Goal: Transaction & Acquisition: Purchase product/service

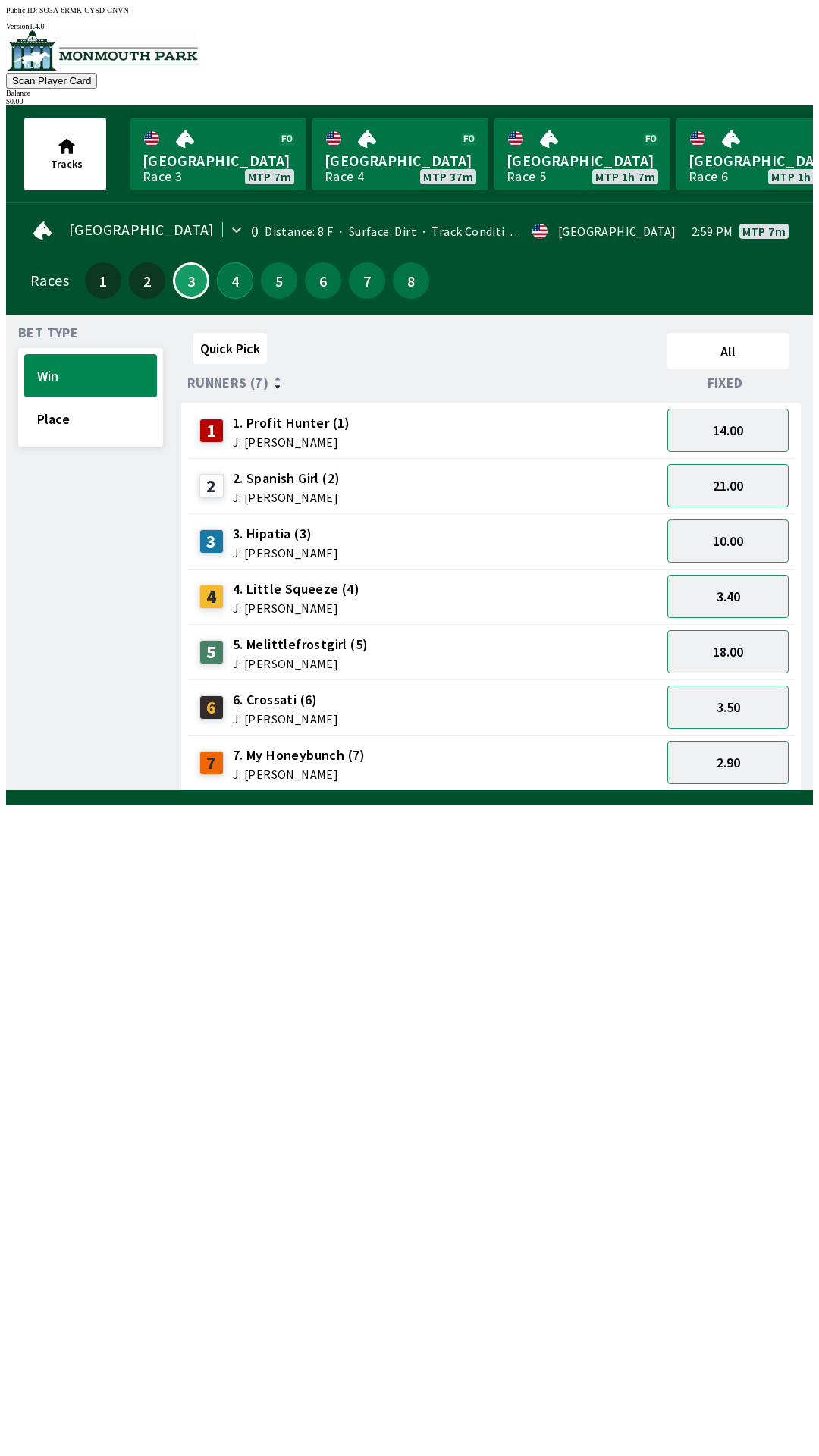
click at [230, 276] on button "4" at bounding box center [235, 280] width 36 height 36
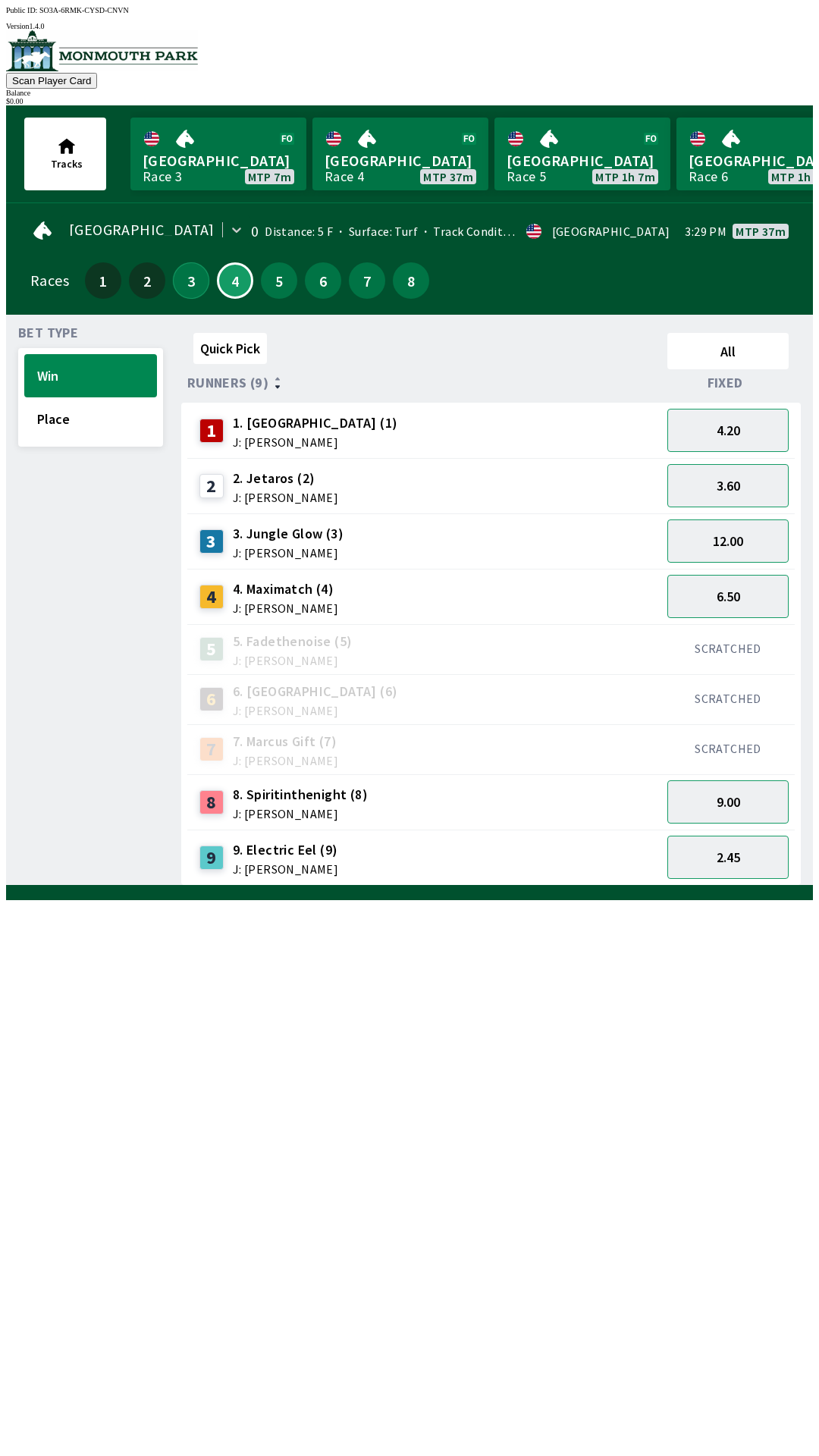
click at [182, 274] on button "3" at bounding box center [191, 280] width 36 height 36
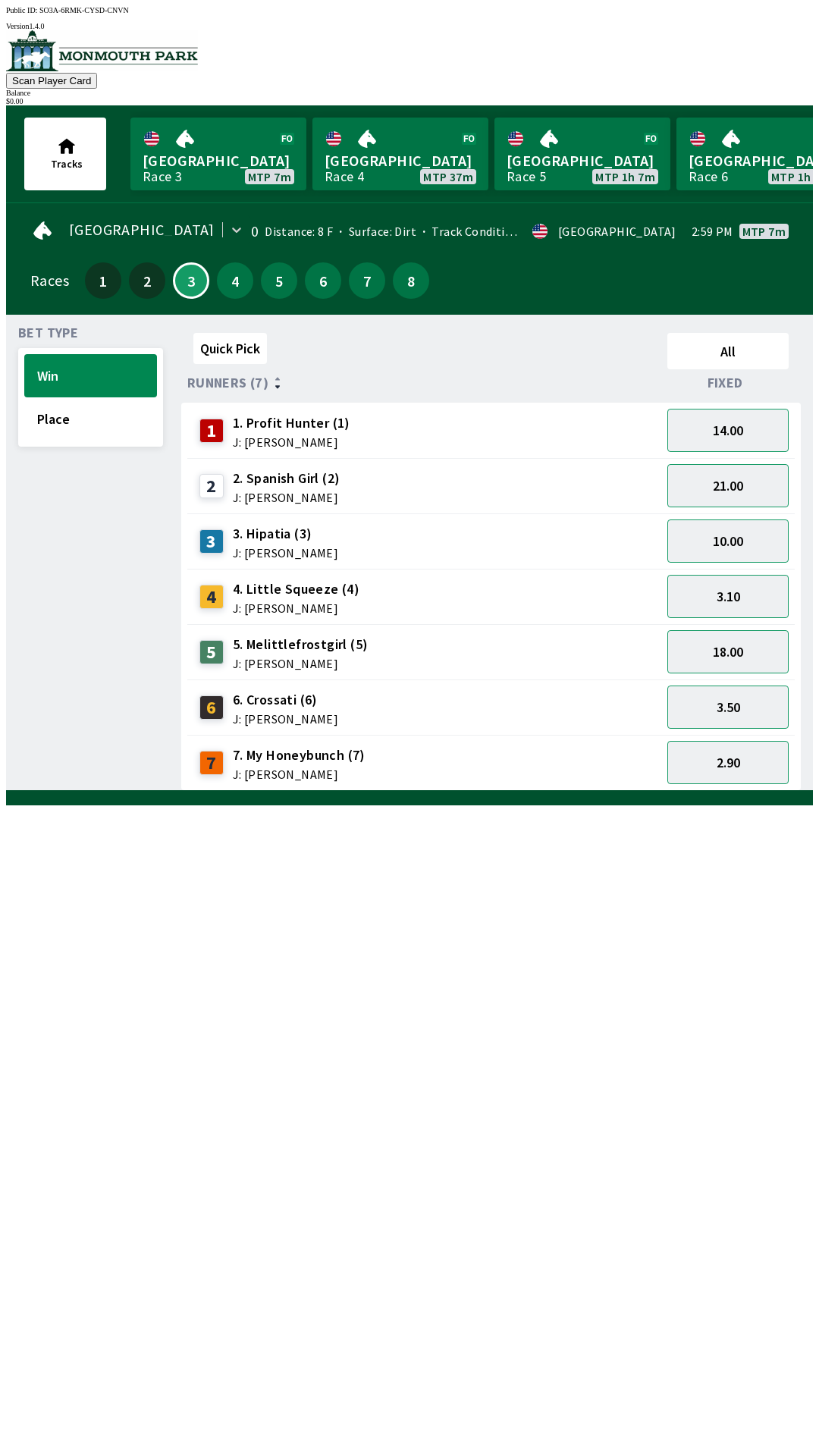
click at [55, 327] on span "Bet Type" at bounding box center [48, 333] width 60 height 12
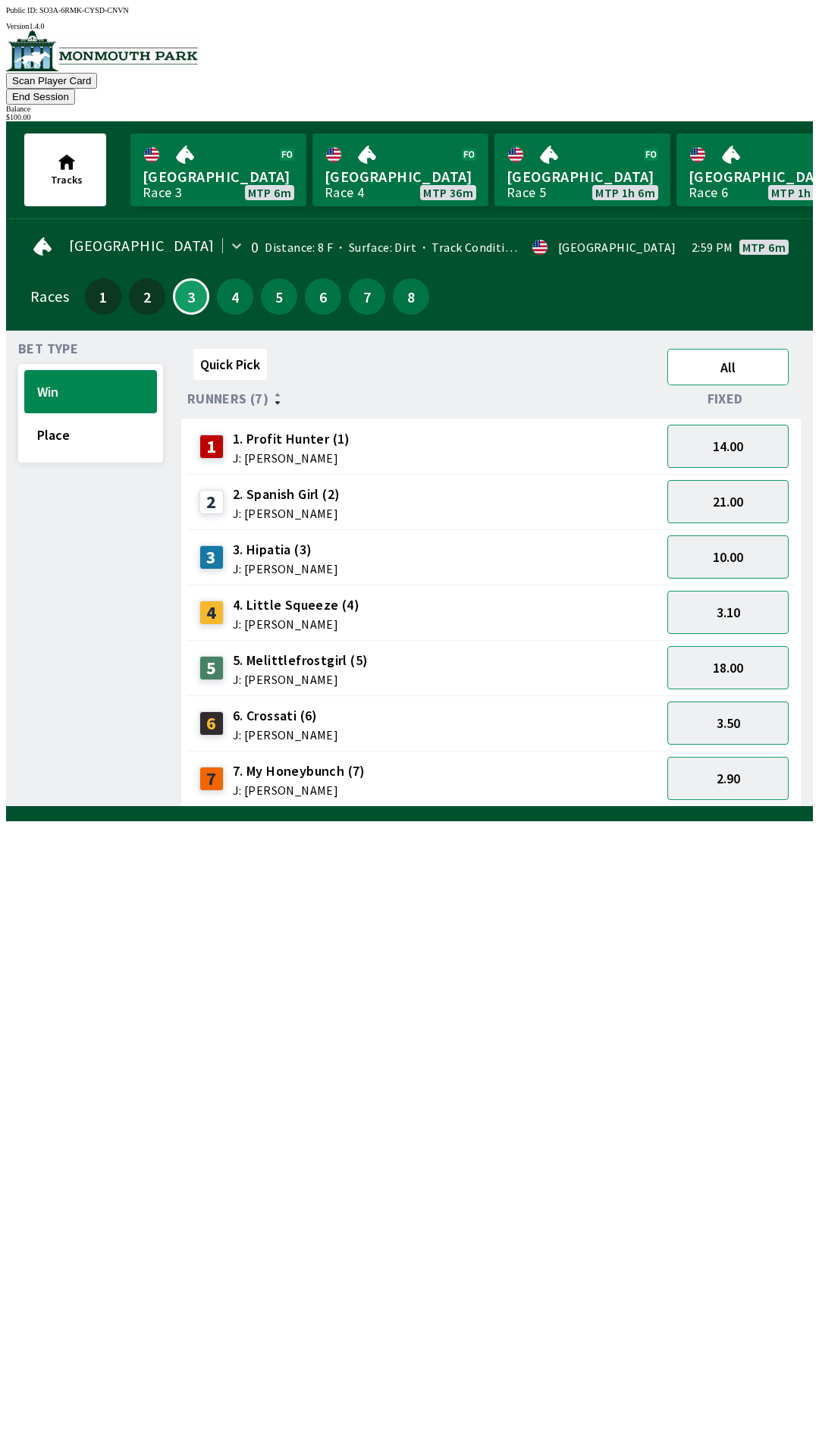
click at [728, 349] on button "All" at bounding box center [727, 367] width 121 height 36
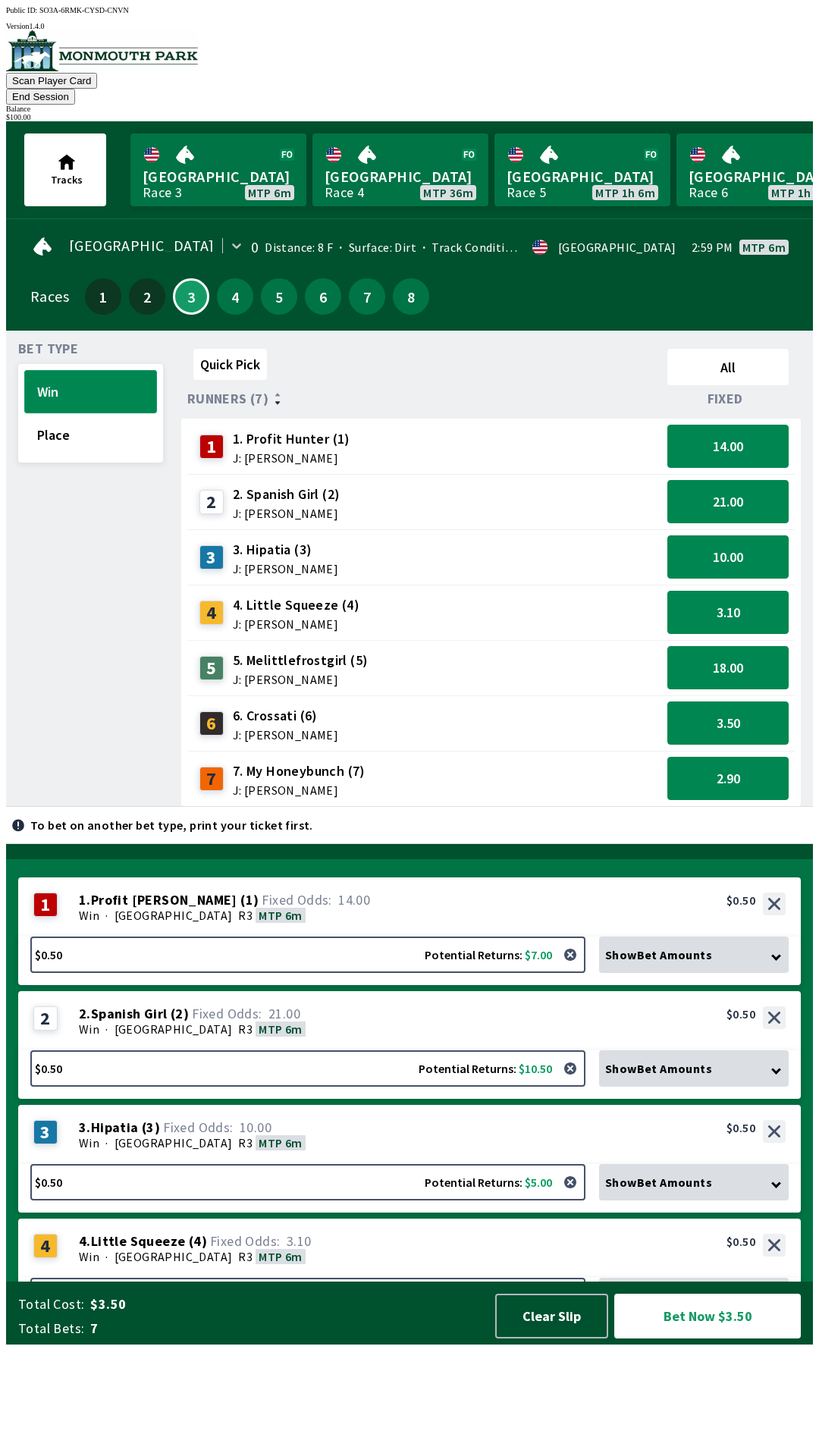
click at [57, 370] on button "Win" at bounding box center [91, 391] width 133 height 43
click at [738, 350] on button "All" at bounding box center [727, 367] width 121 height 36
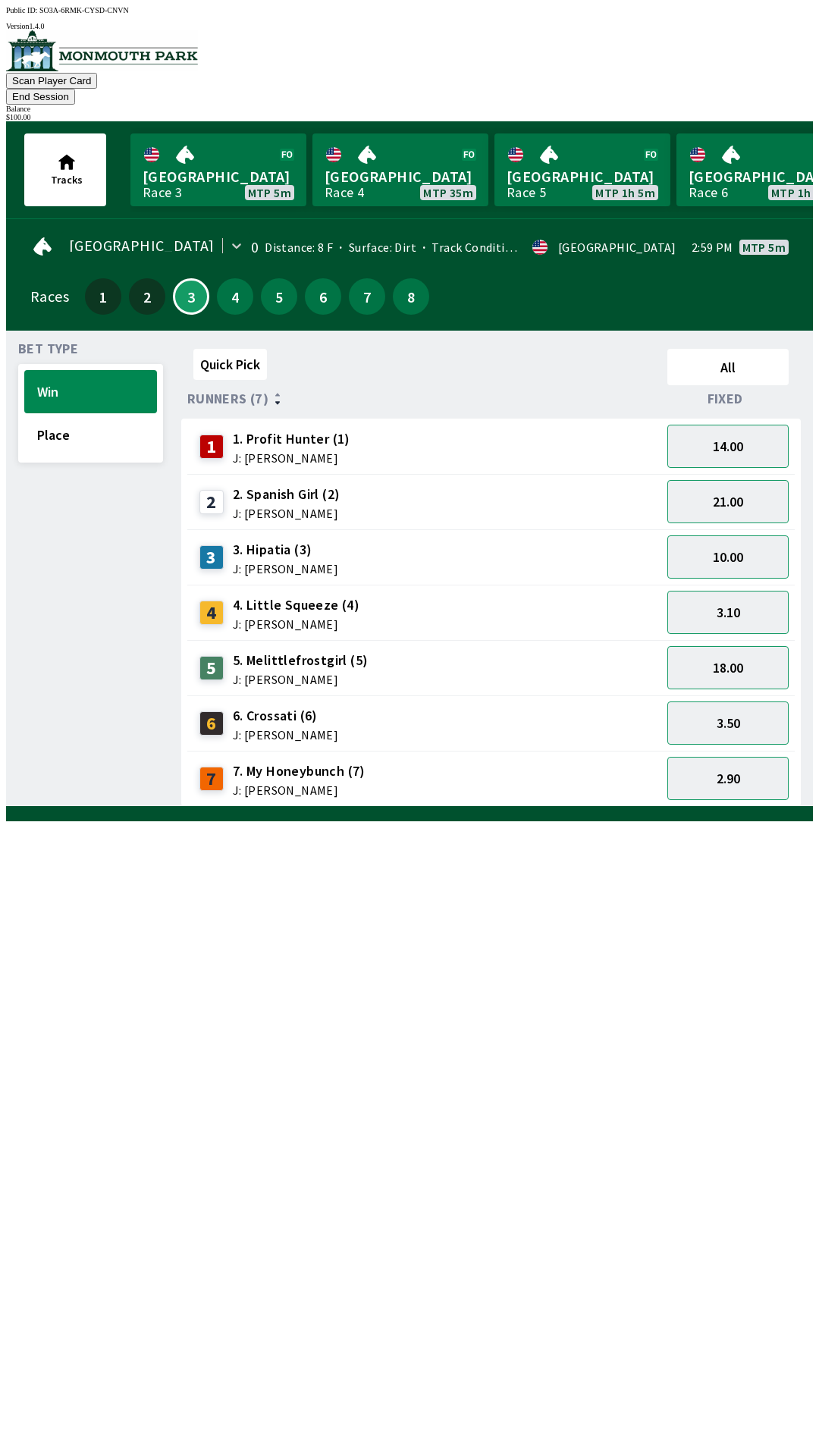
click at [75, 88] on button "End Session" at bounding box center [40, 96] width 69 height 16
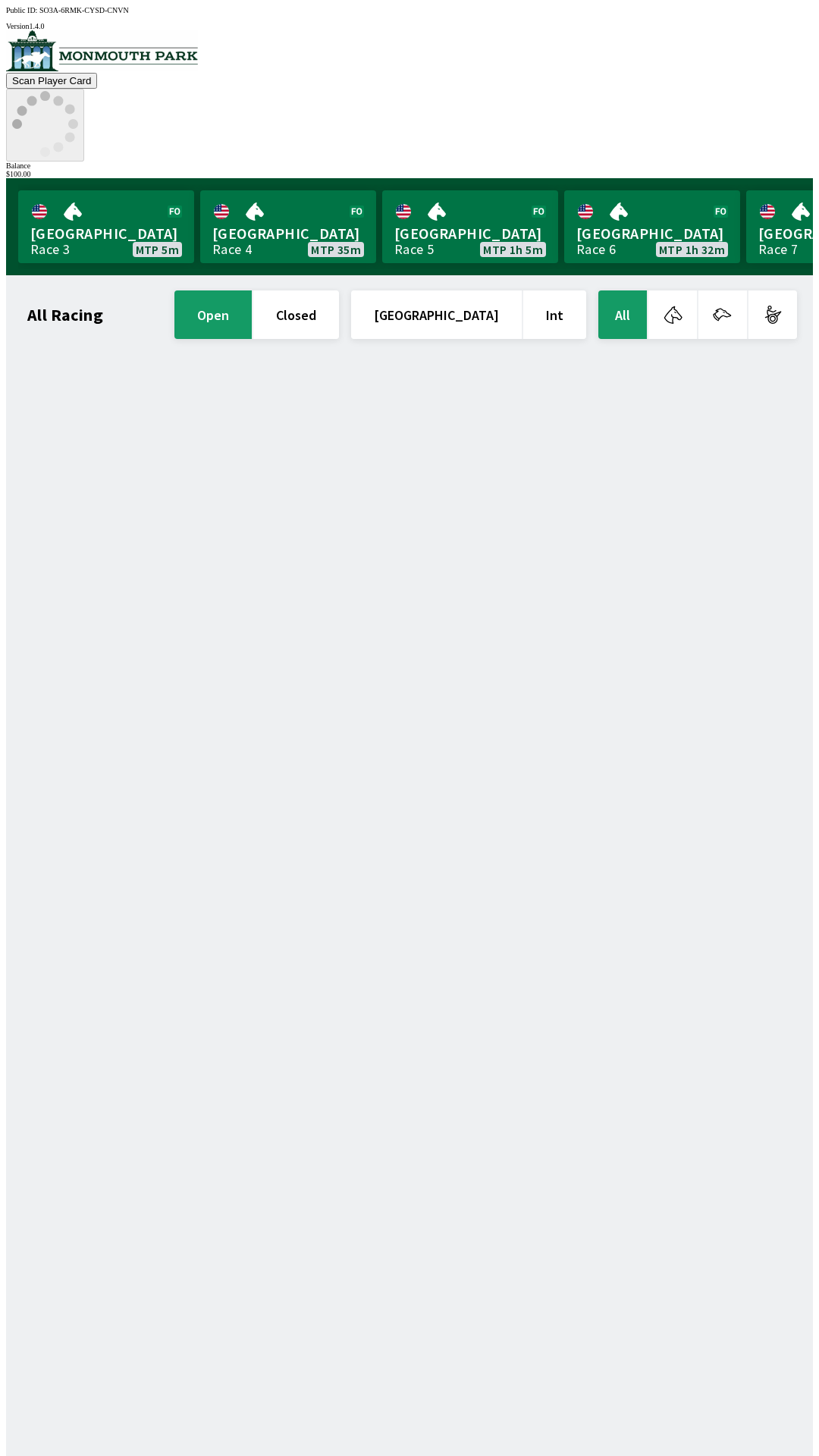
click at [63, 142] on circle at bounding box center [58, 147] width 10 height 10
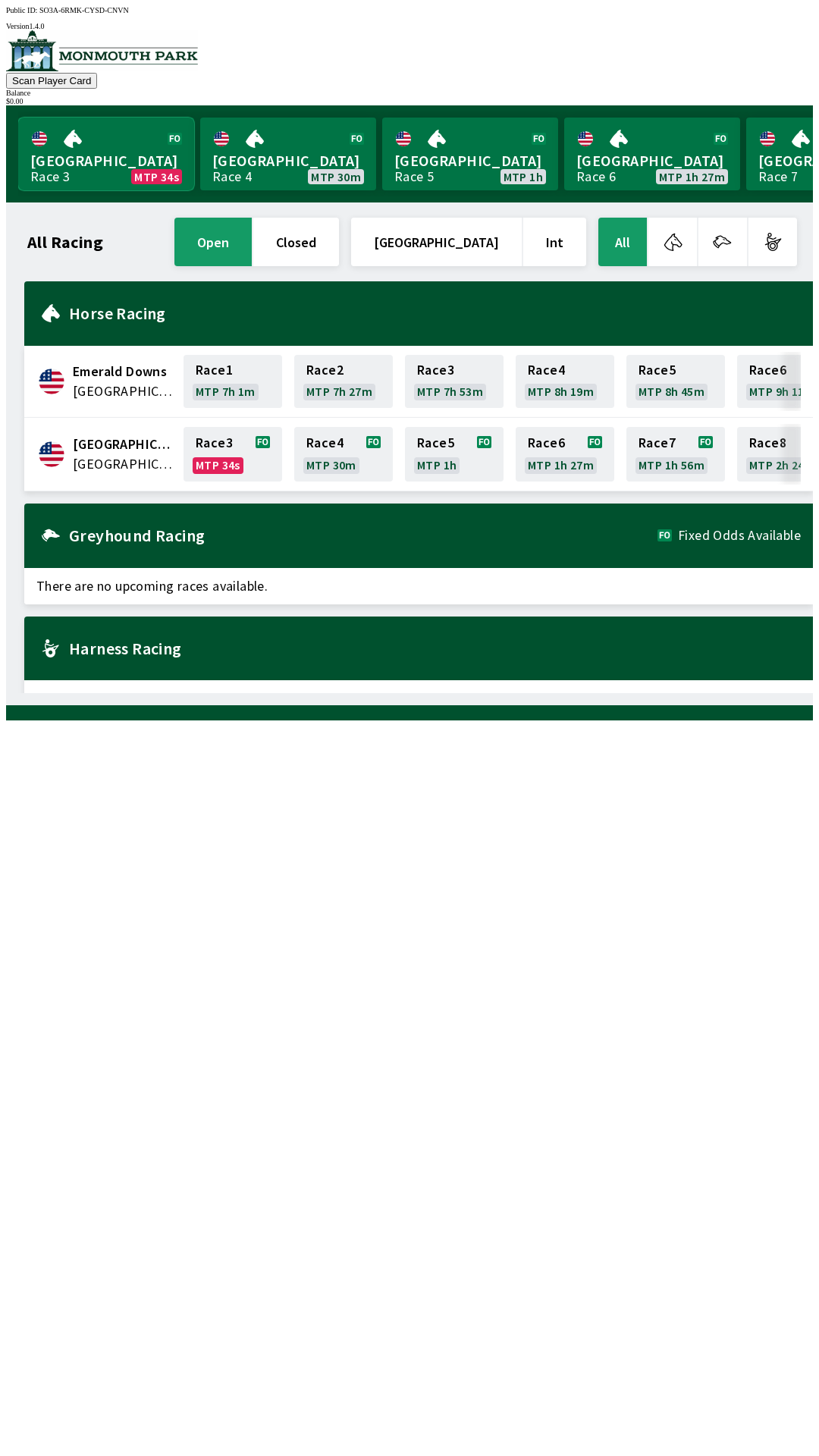
click at [103, 158] on link "Monmouth Park Race 3 MTP 34s" at bounding box center [106, 154] width 176 height 73
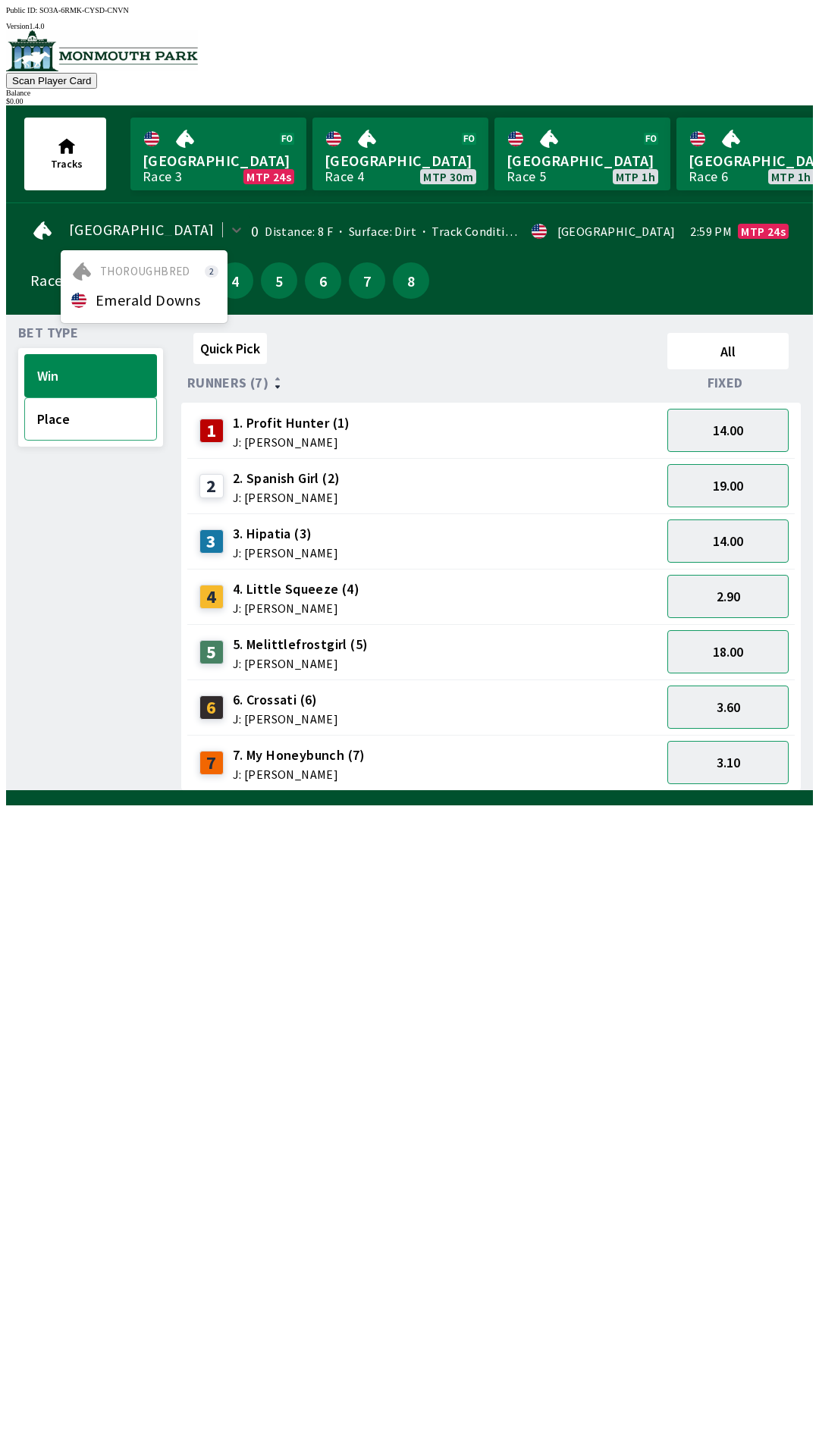
click at [88, 412] on button "Place" at bounding box center [91, 418] width 133 height 43
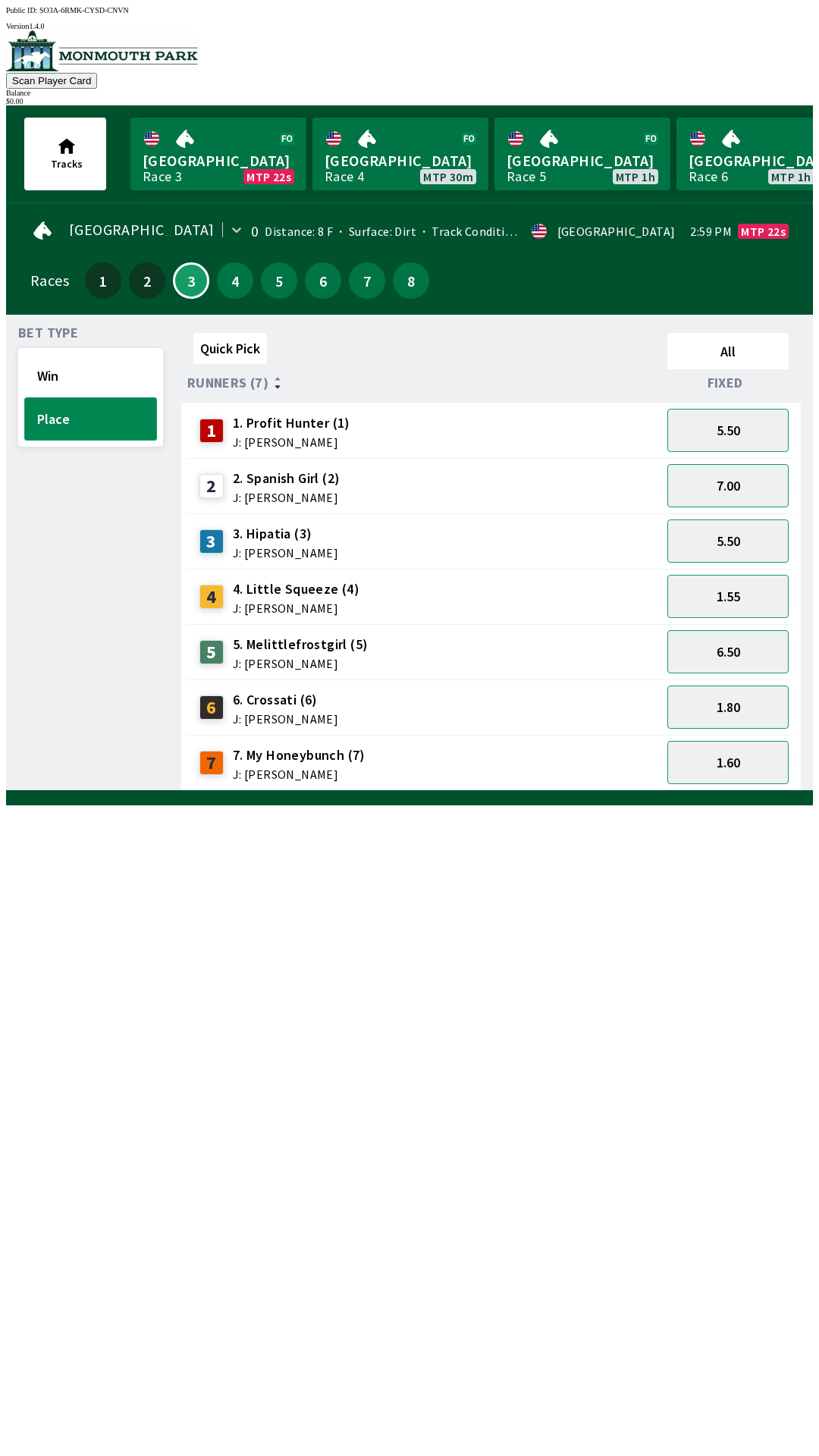
click at [102, 397] on button "Place" at bounding box center [91, 418] width 133 height 43
click at [84, 379] on button "Win" at bounding box center [91, 375] width 133 height 43
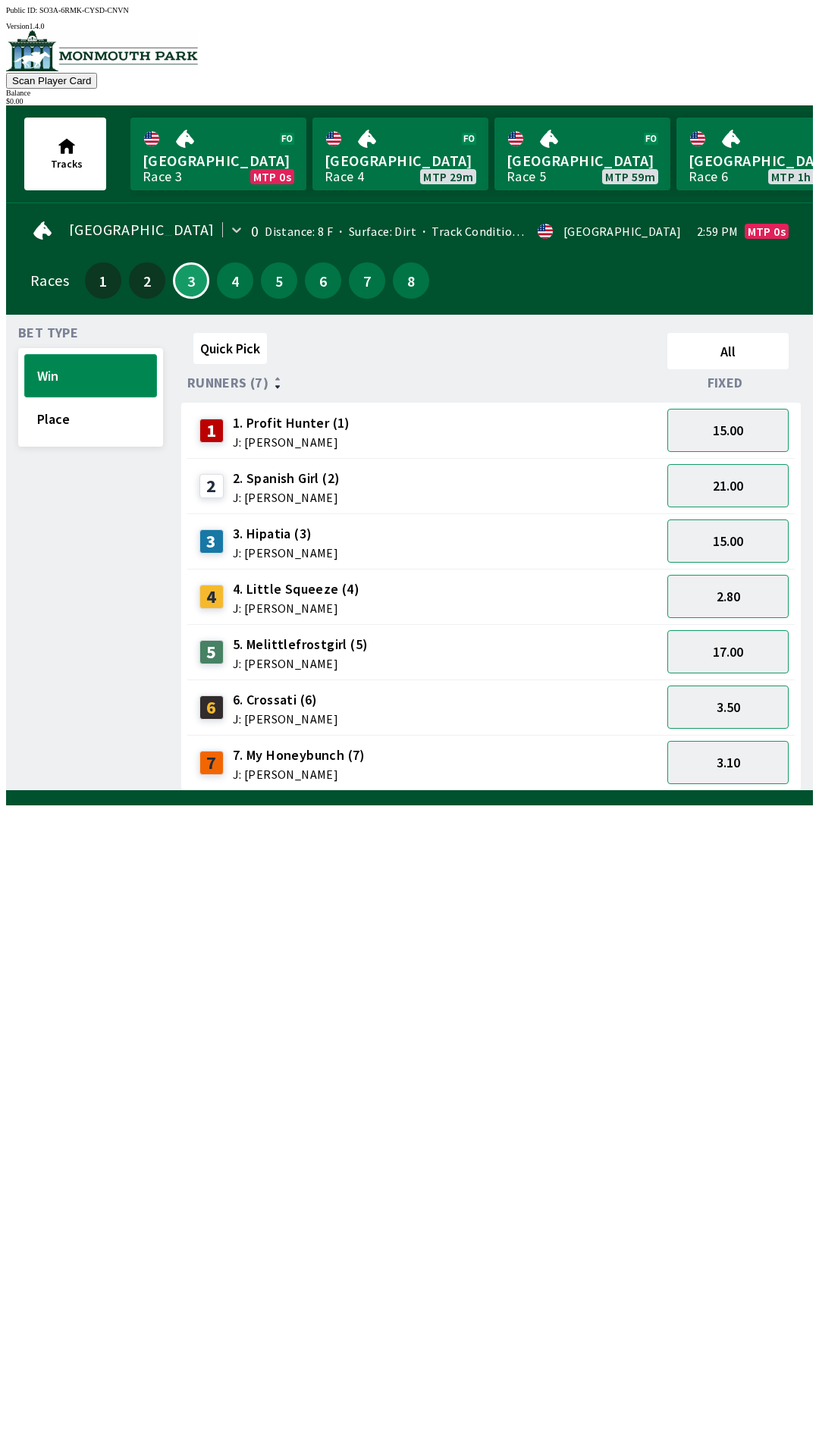
click at [24, 354] on button "Win" at bounding box center [91, 375] width 133 height 43
click at [779, 88] on div "Balance" at bounding box center [409, 93] width 806 height 8
click at [758, 88] on div "Balance" at bounding box center [409, 93] width 806 height 8
